Goal: Use online tool/utility: Utilize a website feature to perform a specific function

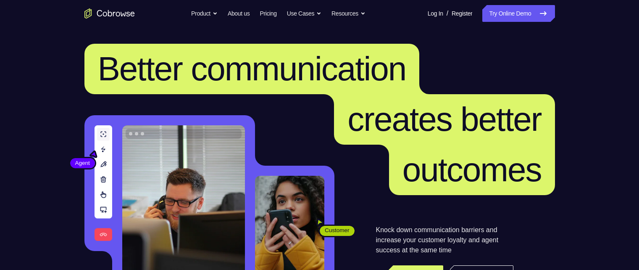
scroll to position [166, 0]
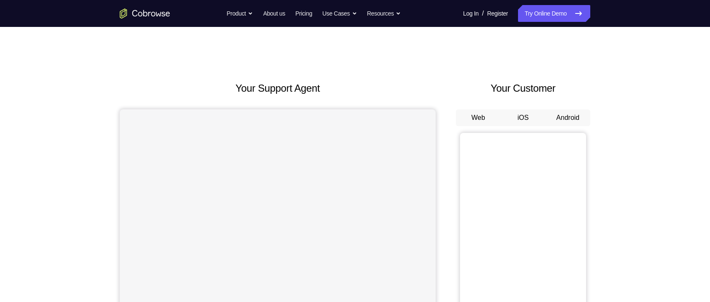
scroll to position [47, 0]
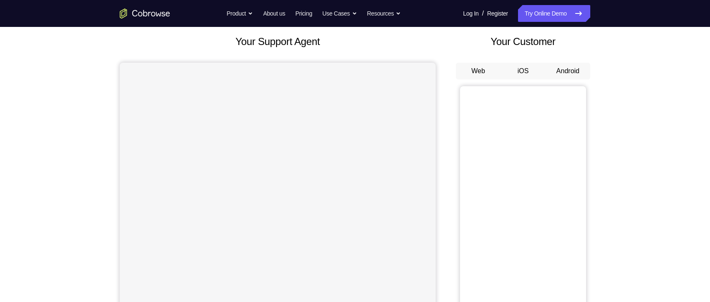
click at [559, 70] on button "Android" at bounding box center [567, 71] width 45 height 17
click at [527, 69] on button "iOS" at bounding box center [523, 71] width 45 height 17
click at [558, 75] on button "Android" at bounding box center [567, 71] width 45 height 17
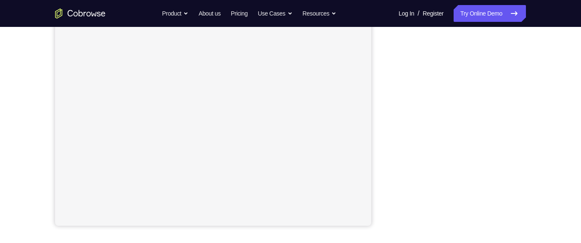
scroll to position [127, 0]
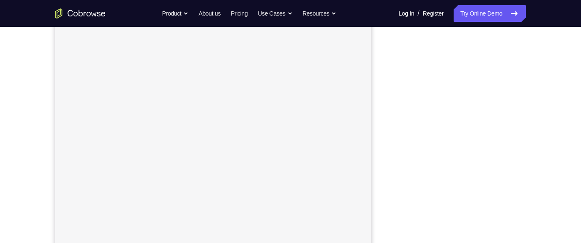
click at [520, 69] on div at bounding box center [458, 135] width 134 height 258
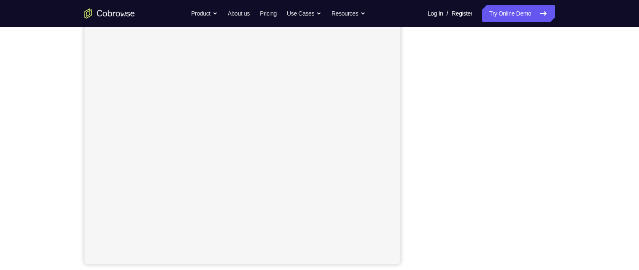
click at [574, 82] on div "Your Support Agent Your Customer Web iOS Android Next Steps We’d be happy to gi…" at bounding box center [320, 177] width 538 height 554
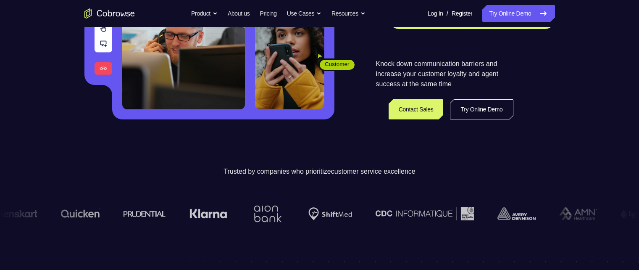
scroll to position [168, 0]
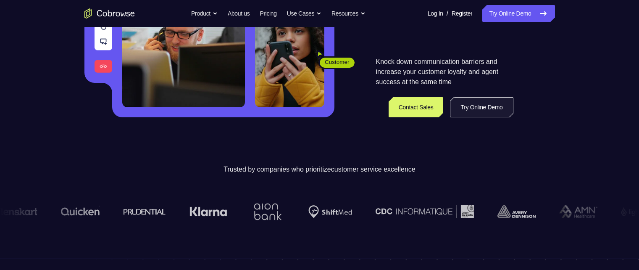
click at [462, 112] on link "Try Online Demo" at bounding box center [481, 107] width 63 height 20
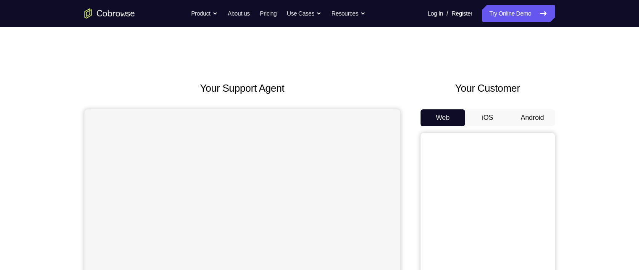
click at [528, 117] on button "Android" at bounding box center [532, 117] width 45 height 17
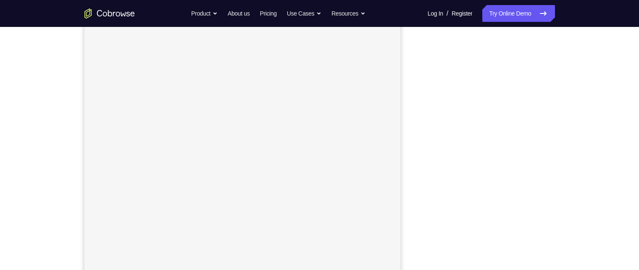
scroll to position [126, 0]
